Goal: Task Accomplishment & Management: Use online tool/utility

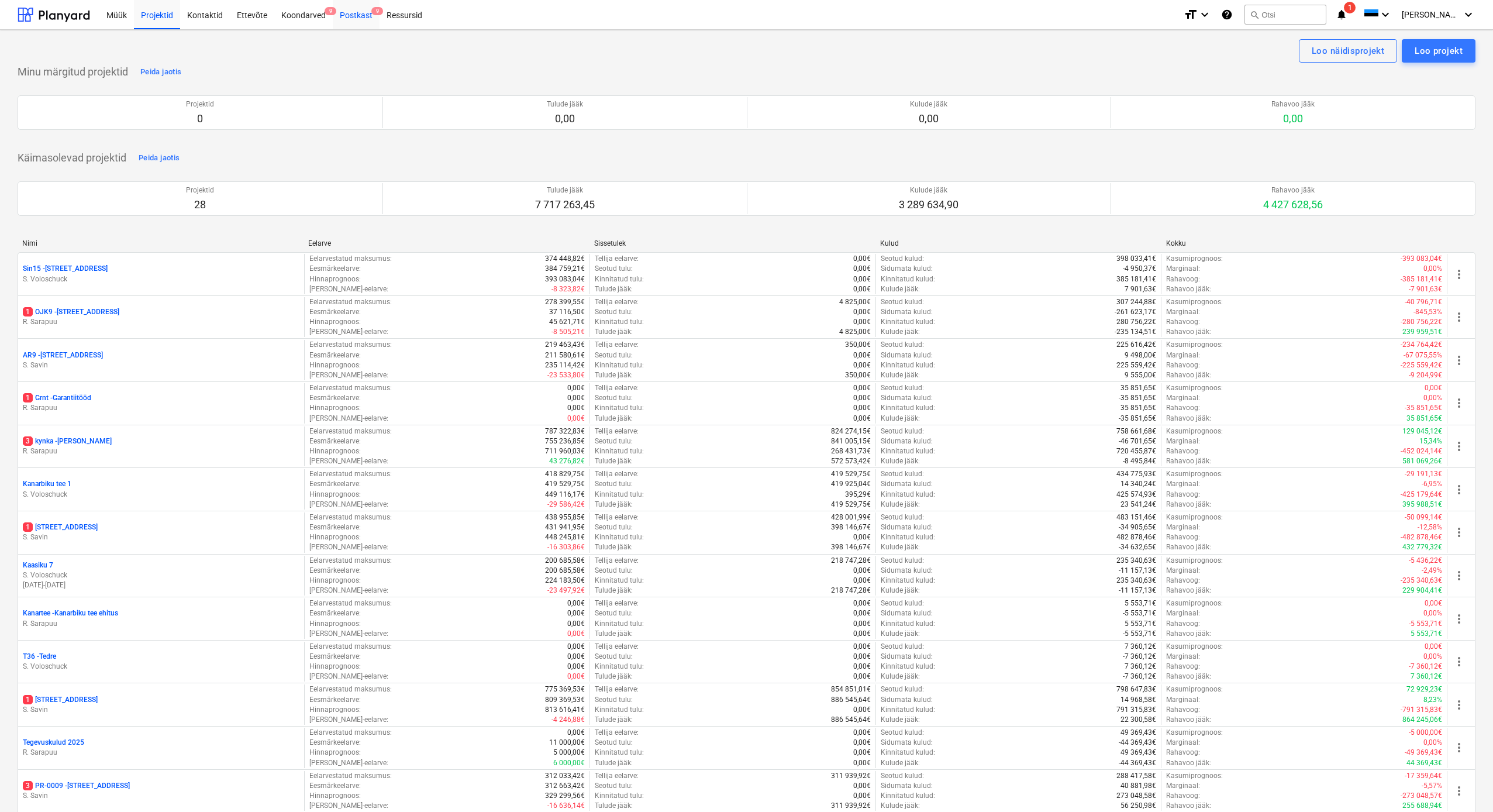
click at [355, 19] on div "Postkast 9" at bounding box center [356, 14] width 47 height 30
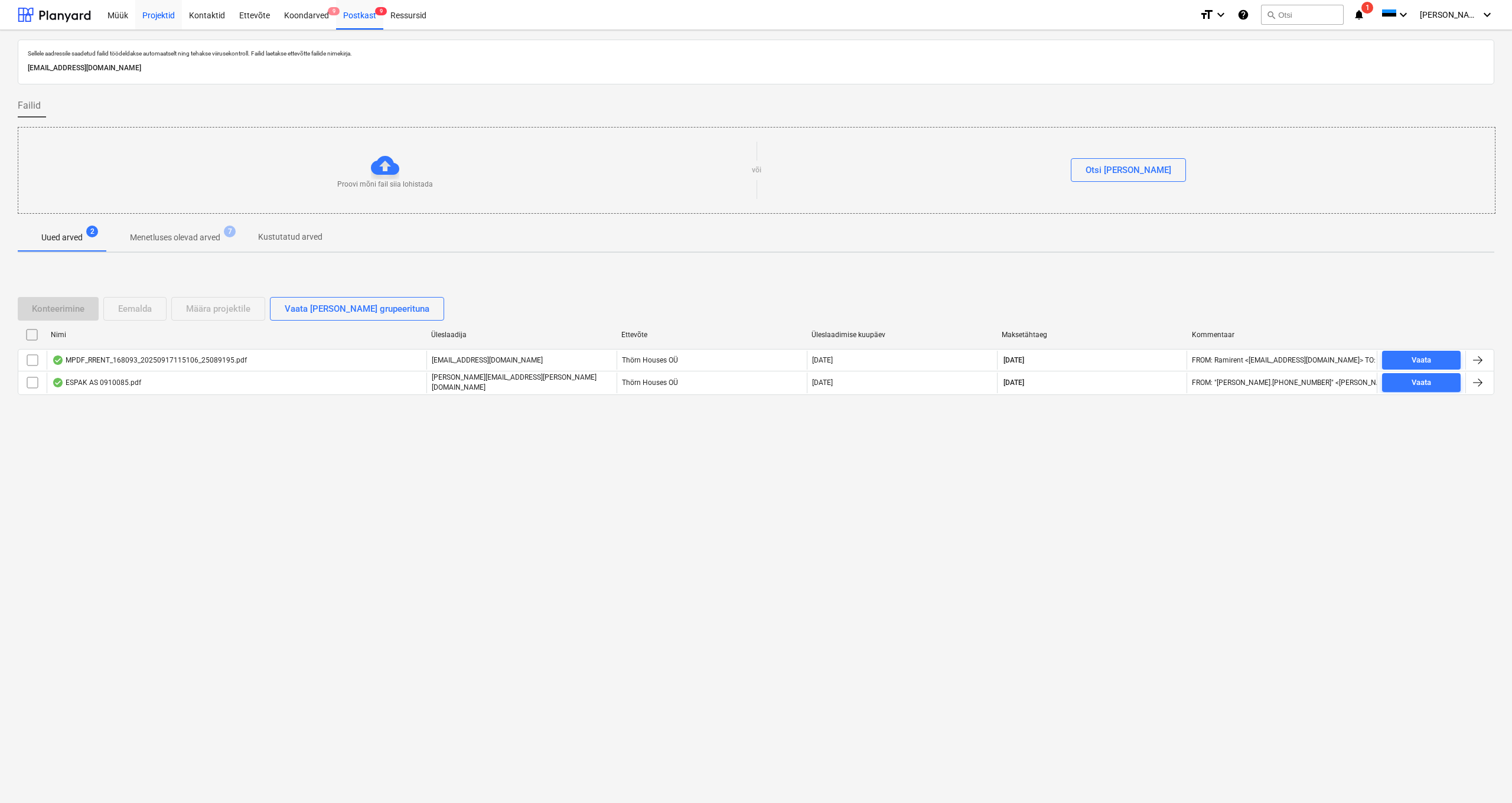
click at [151, 13] on div "Projektid" at bounding box center [158, 14] width 47 height 30
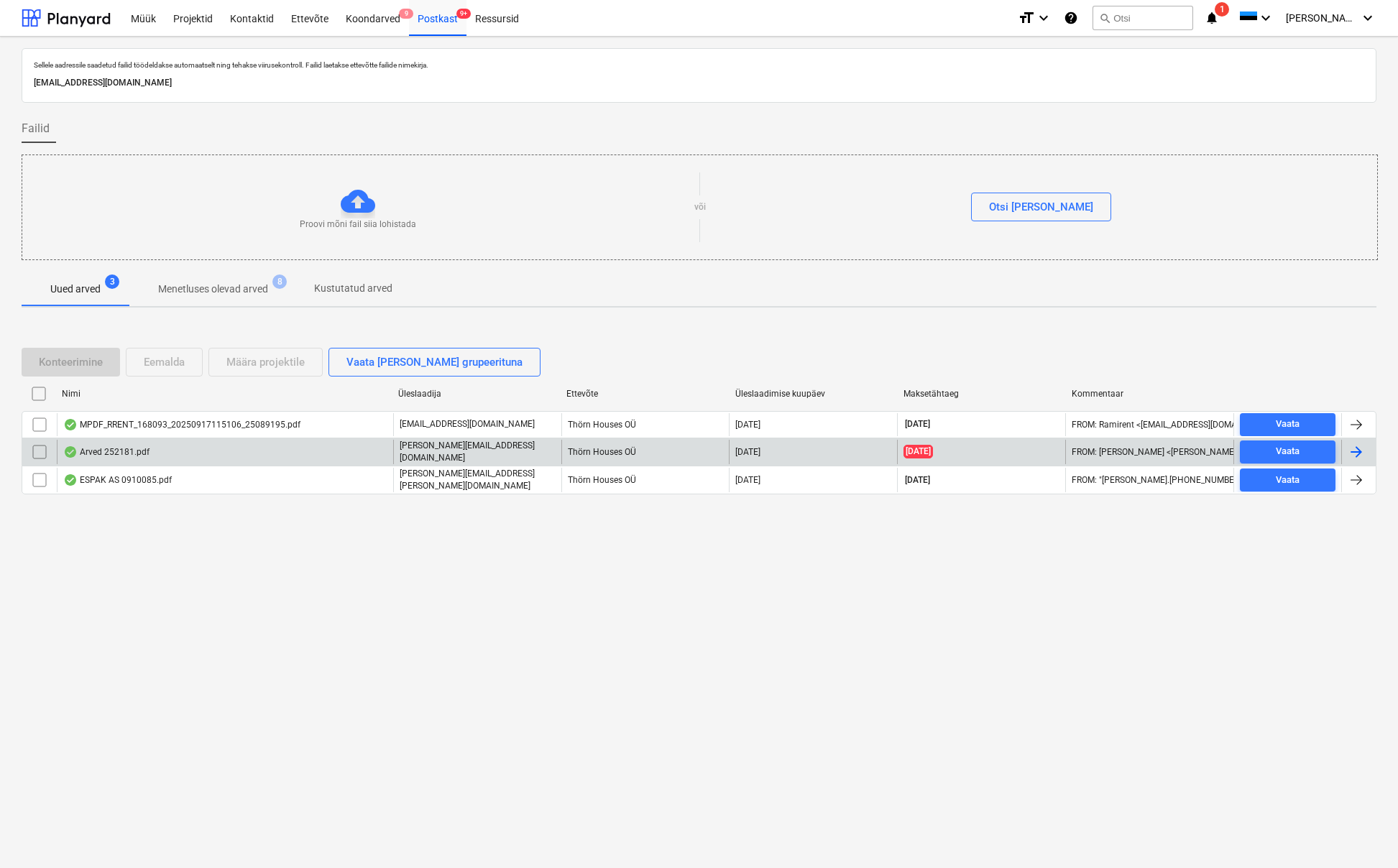
click at [105, 447] on div "Arved 252181.pdf" at bounding box center [106, 452] width 87 height 12
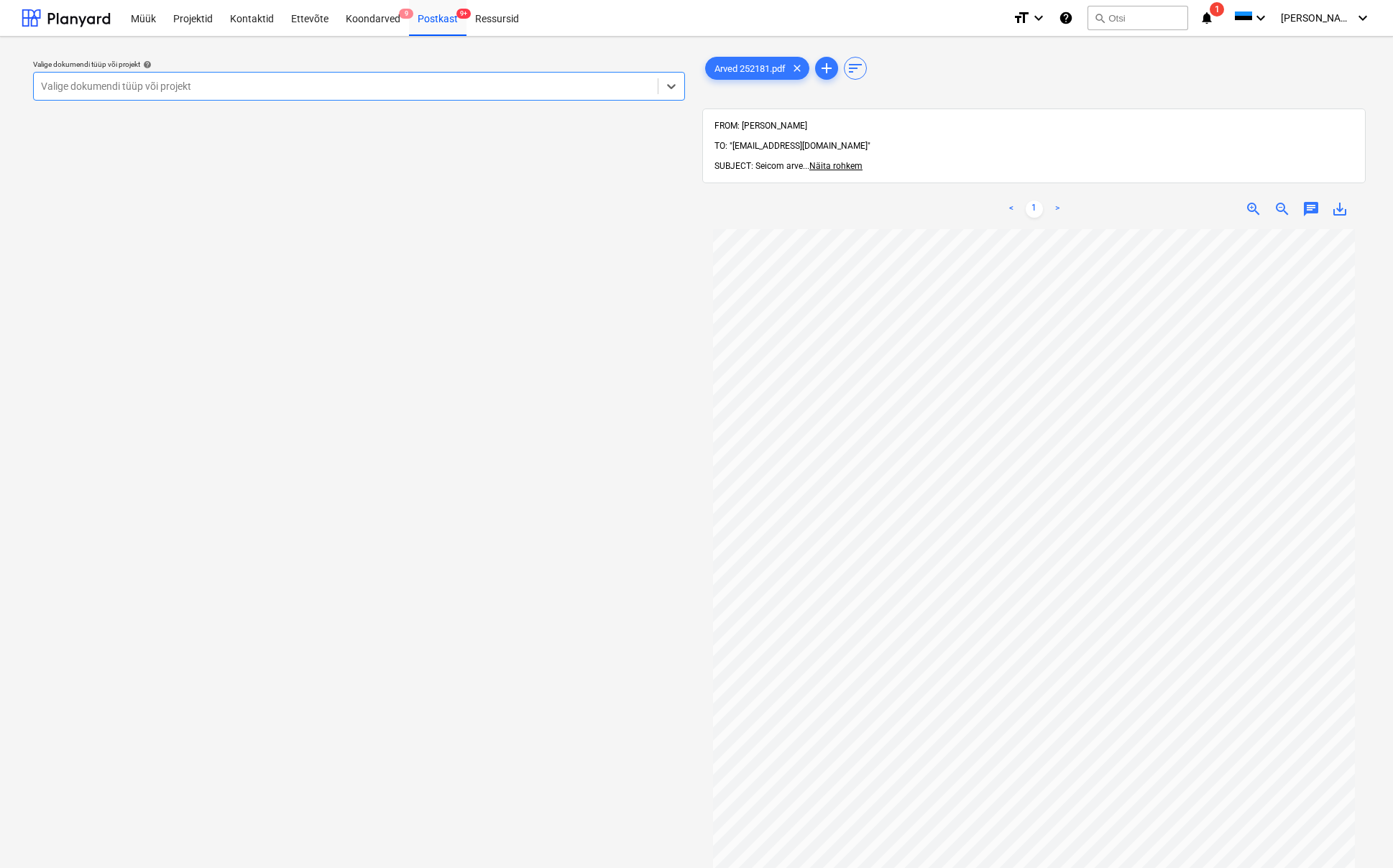
click at [64, 86] on div "Valige dokumendi tüüp või projekt" at bounding box center [345, 86] width 609 height 12
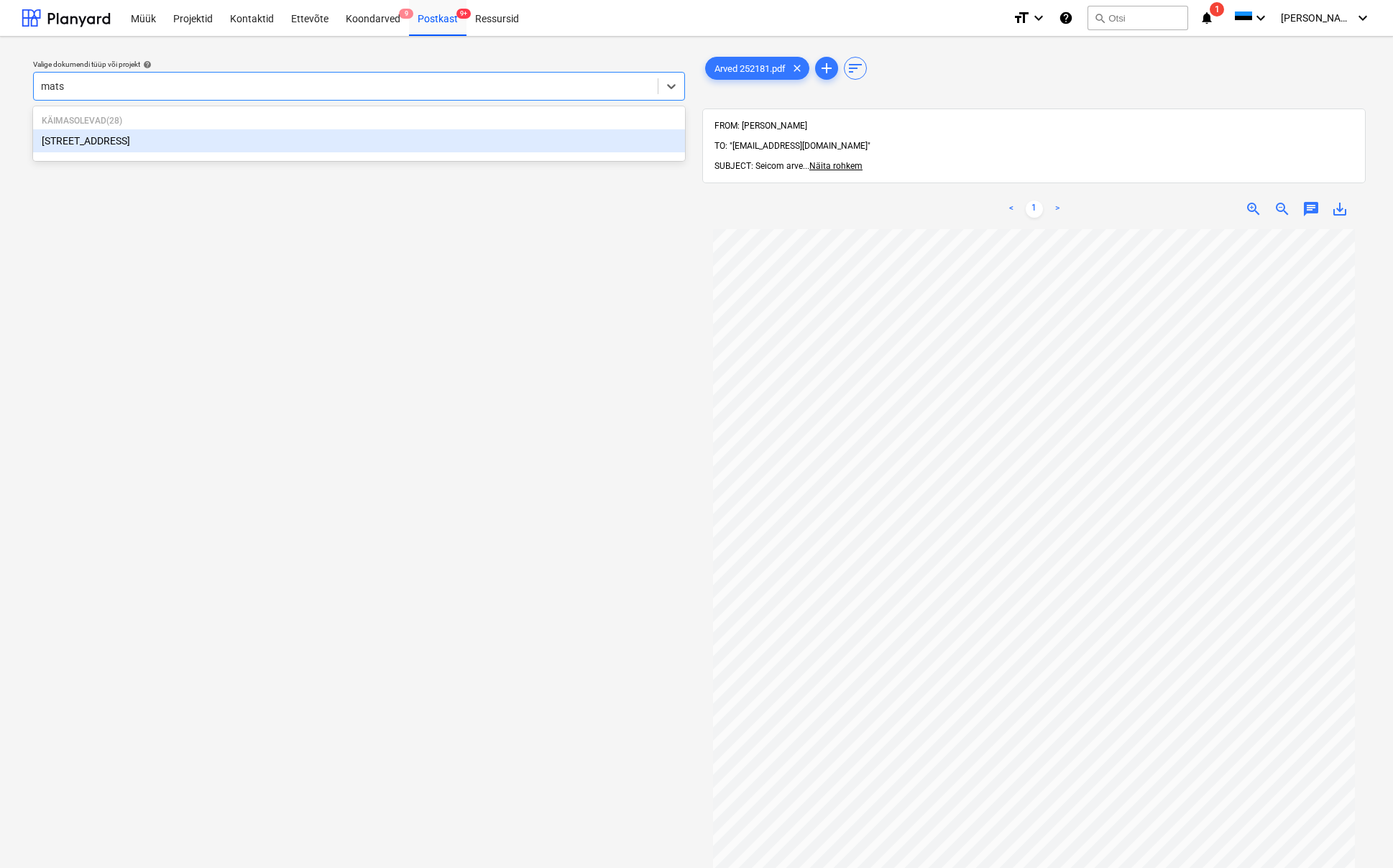
type input "matso"
click at [67, 145] on div "[STREET_ADDRESS]" at bounding box center [359, 140] width 652 height 23
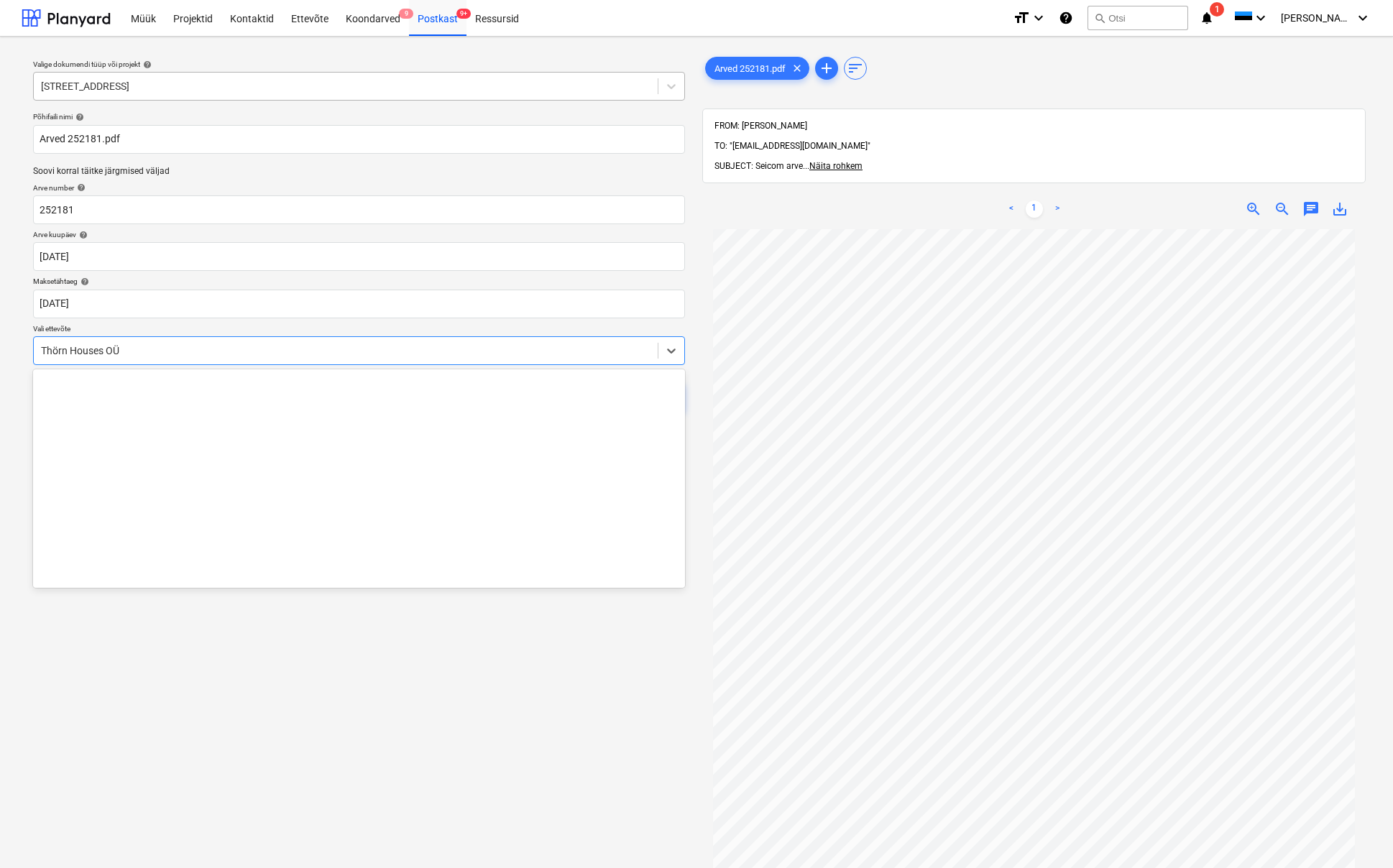
click at [41, 350] on div "Thörn Houses OÜ" at bounding box center [345, 350] width 609 height 12
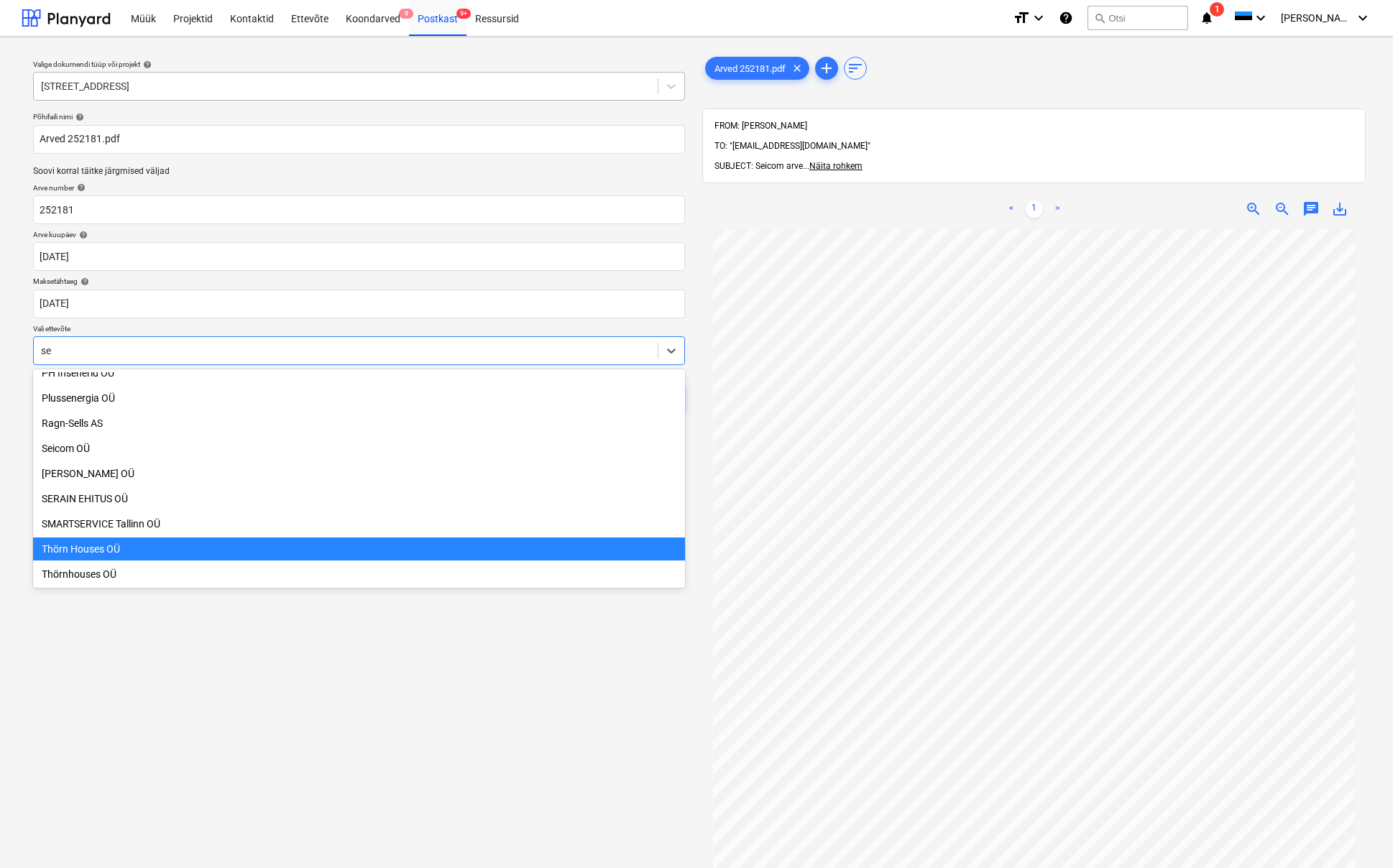
type input "sei"
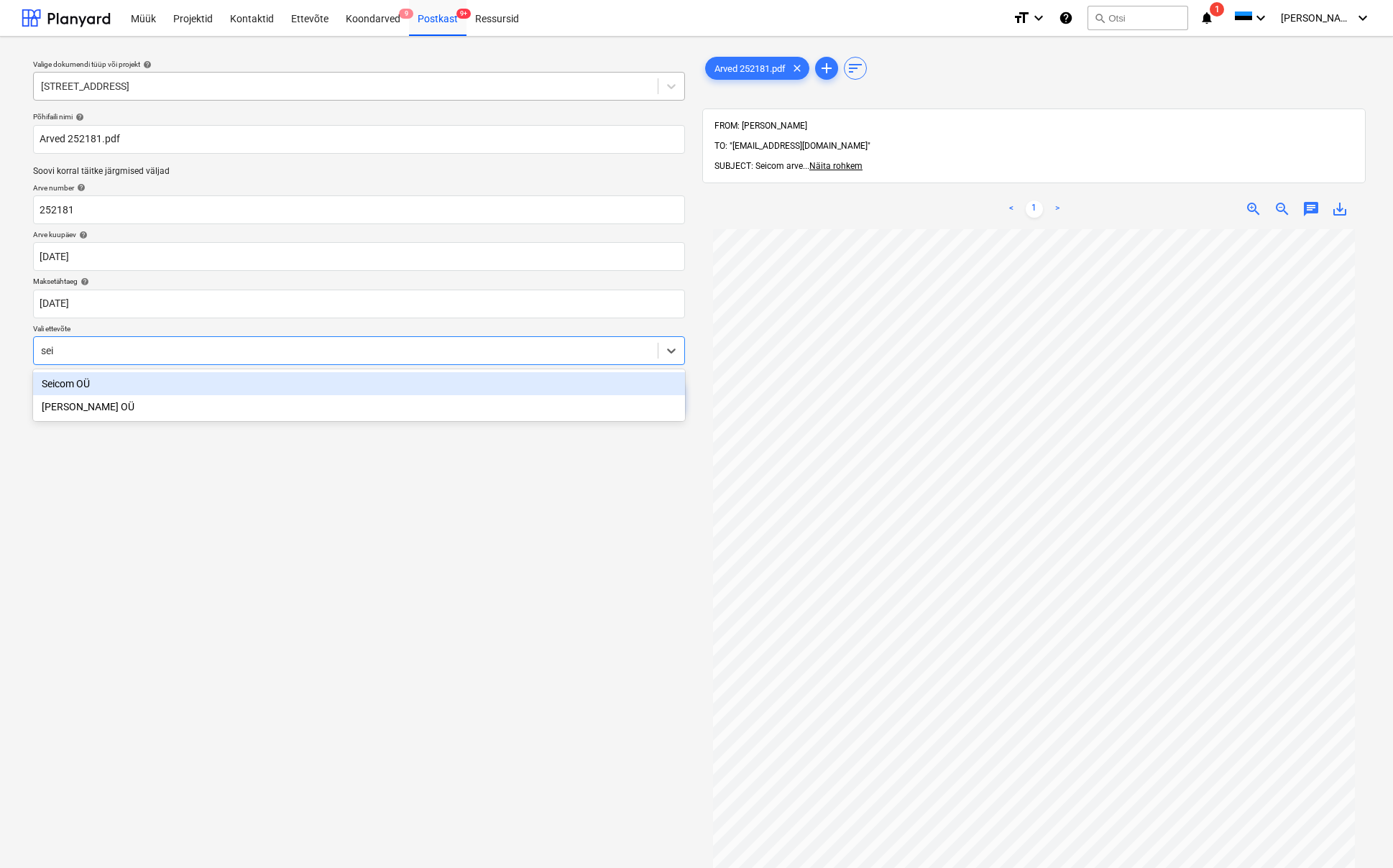
click at [65, 385] on div "Seicom OÜ" at bounding box center [359, 383] width 652 height 23
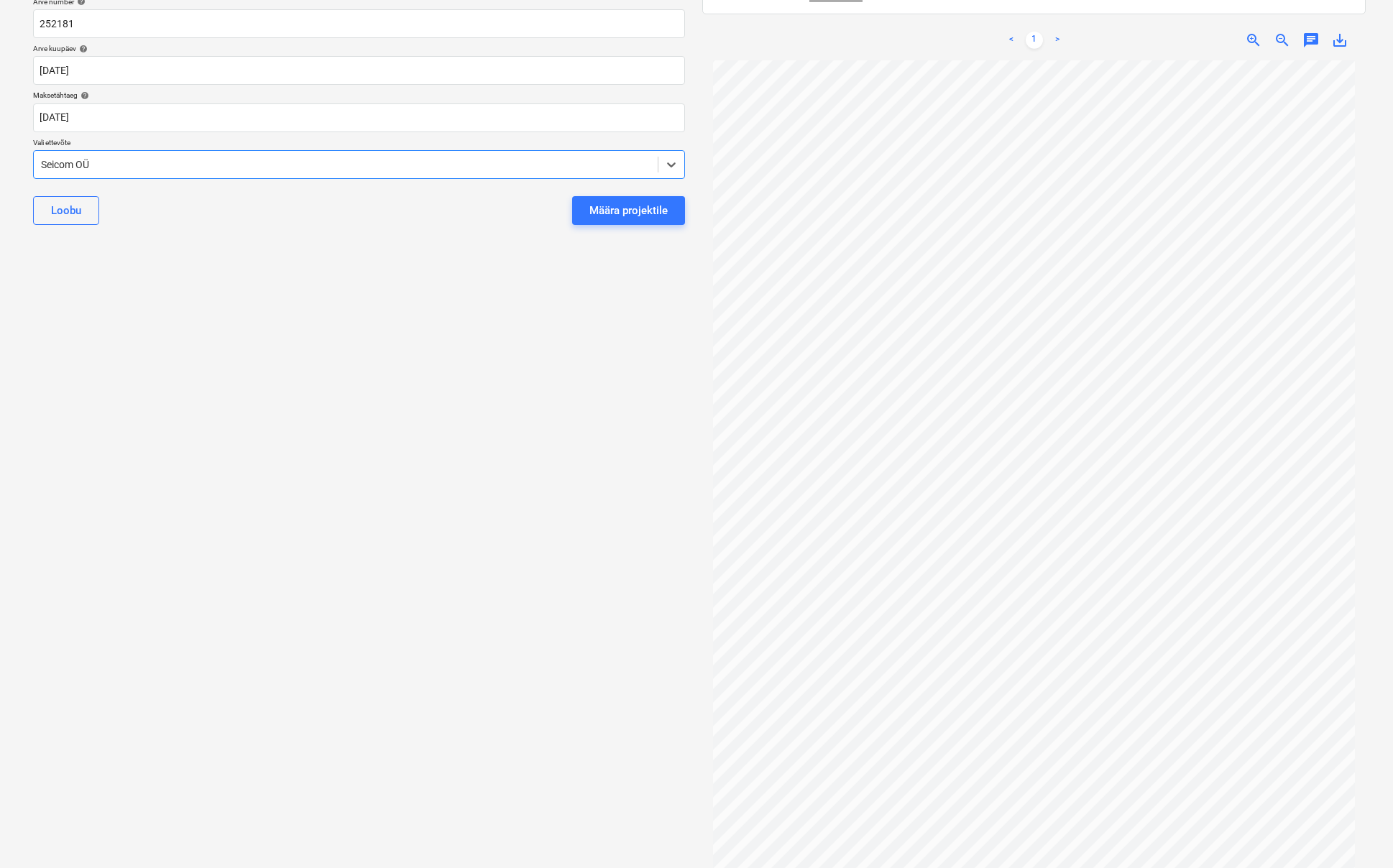
scroll to position [0, 0]
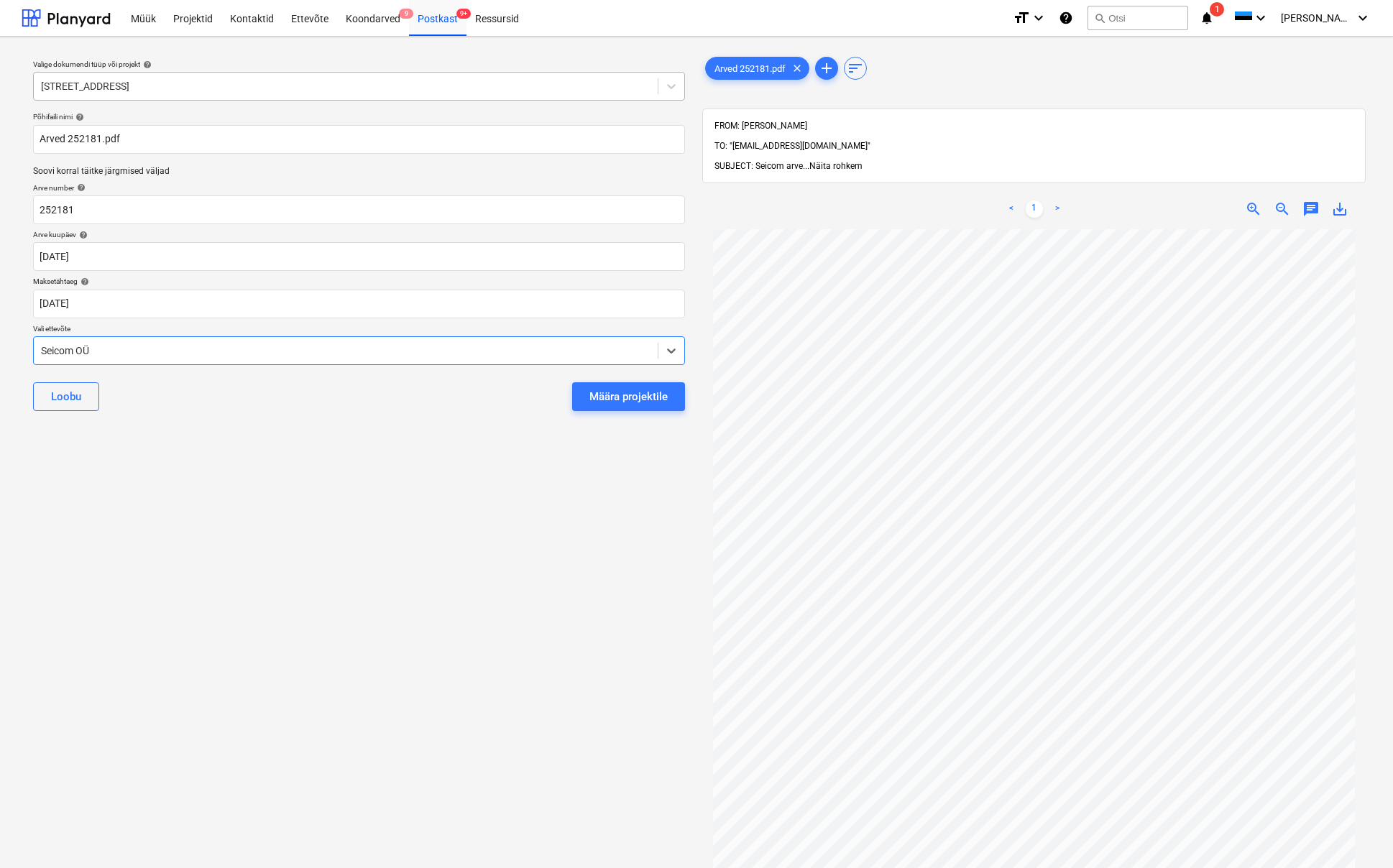
click at [827, 161] on span "Näita rohkem" at bounding box center [836, 166] width 54 height 10
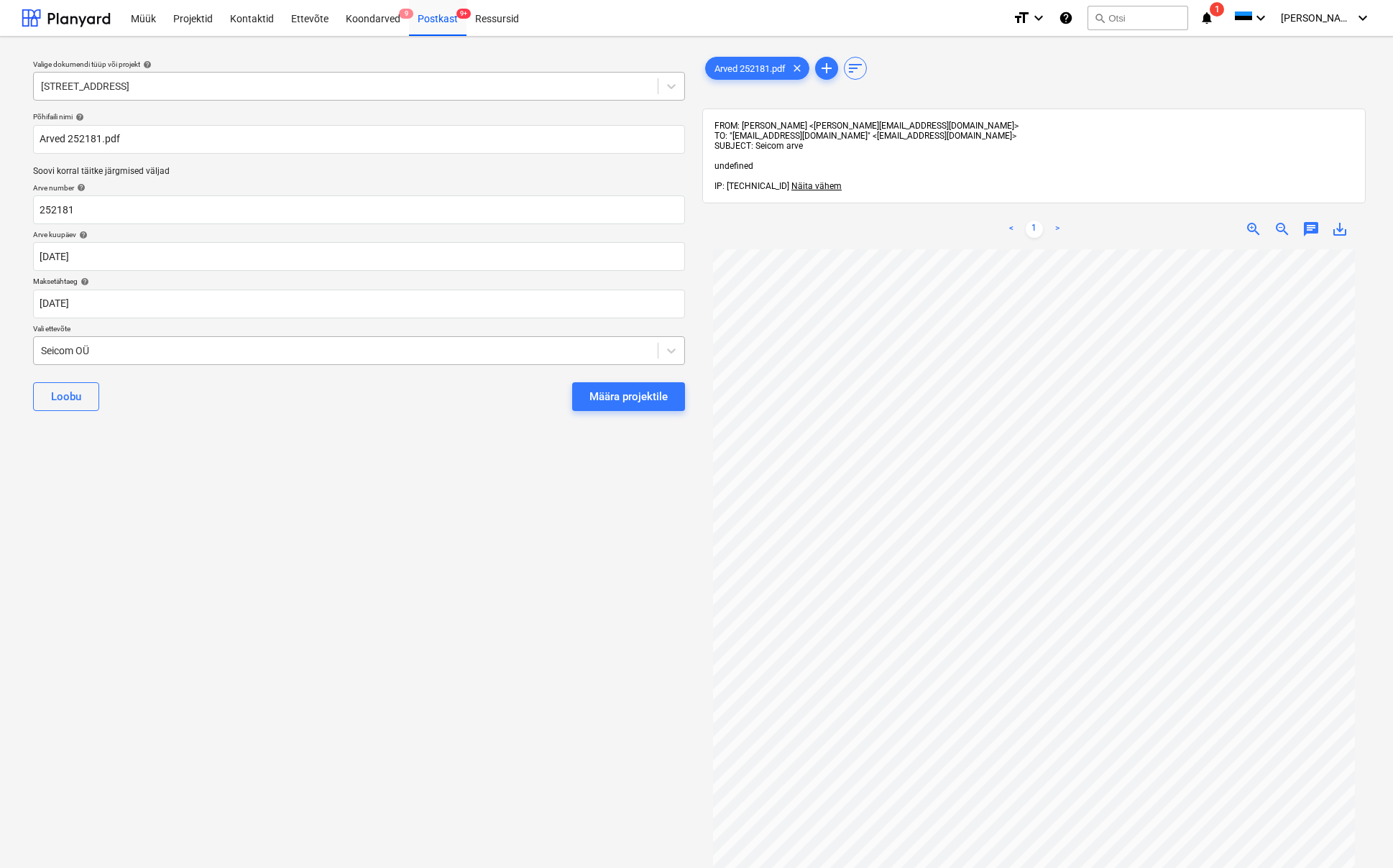
click at [623, 401] on div "Määra projektile" at bounding box center [629, 397] width 79 height 19
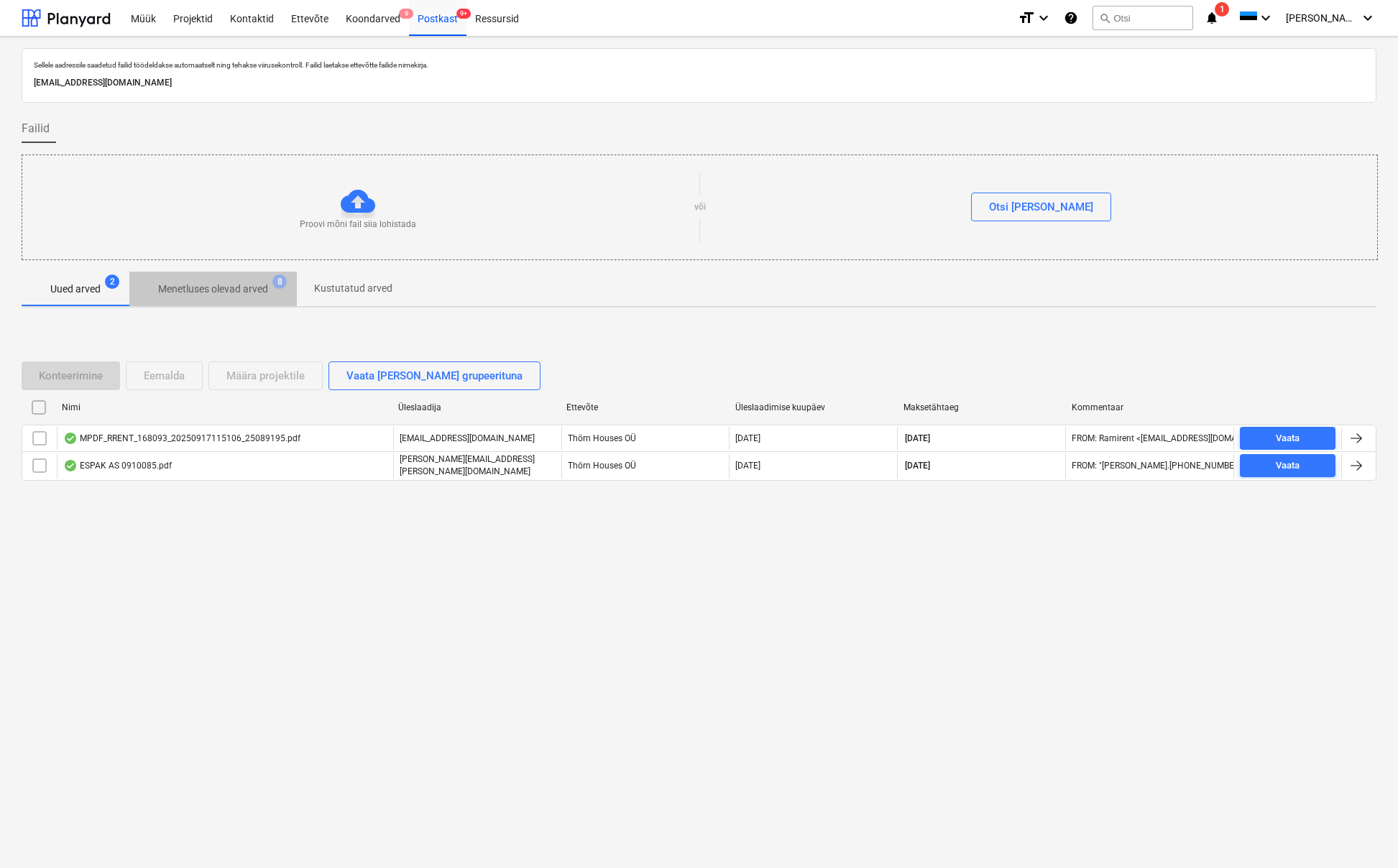
click at [203, 293] on p "Menetluses olevad arved" at bounding box center [213, 289] width 110 height 15
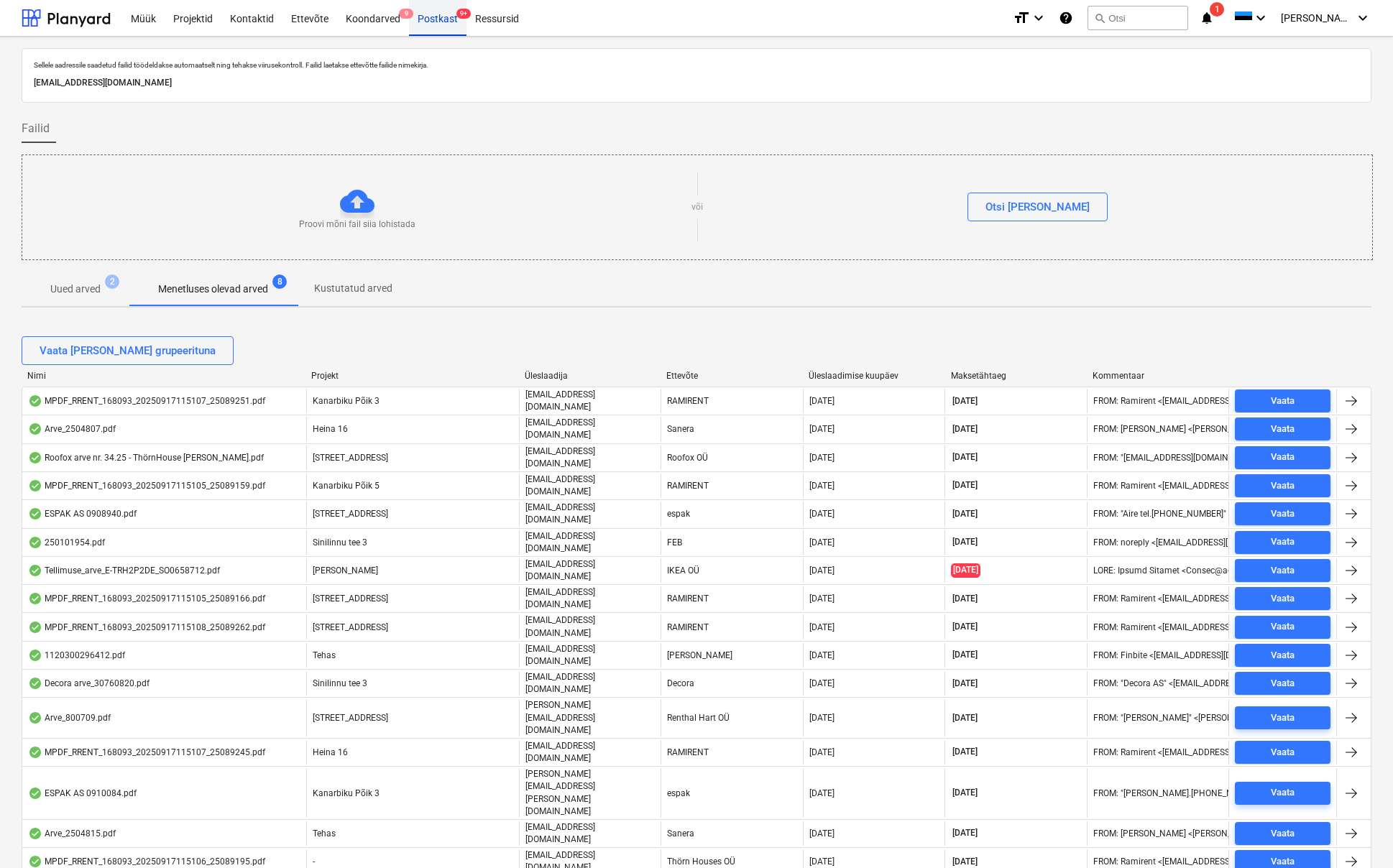
click at [441, 13] on div "Postkast 9+" at bounding box center [438, 17] width 57 height 37
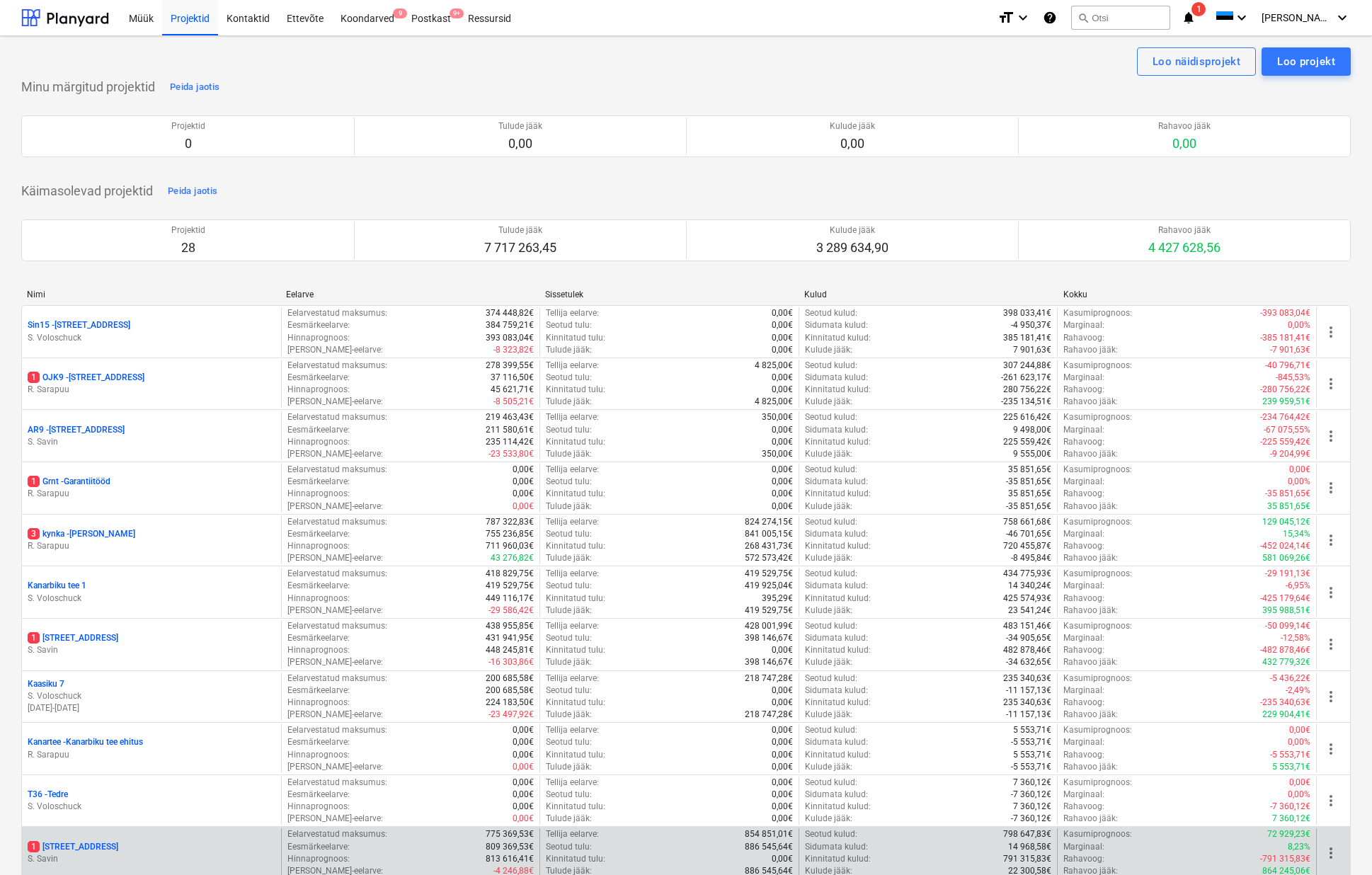
click at [344, 212] on div "Projektid 28 Tulude jääk 7 717 263,45 Kulude jääk 3 289 634,90 Rahavoo jääk 4 4…" at bounding box center [685, 240] width 1329 height 76
